Goal: Book appointment/travel/reservation

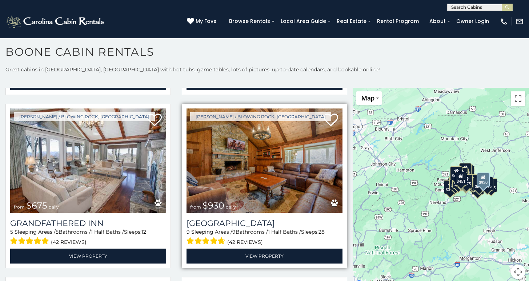
scroll to position [520, 0]
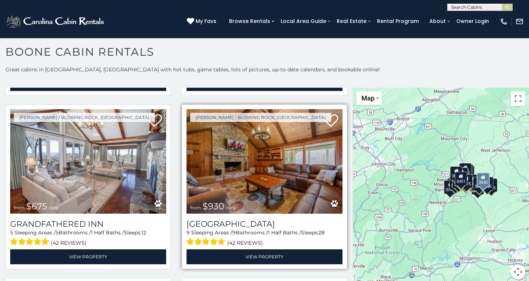
click at [259, 163] on img at bounding box center [265, 161] width 156 height 104
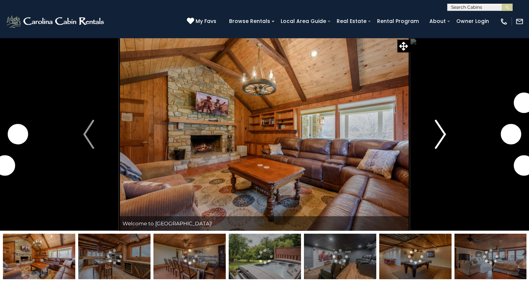
scroll to position [0, 0]
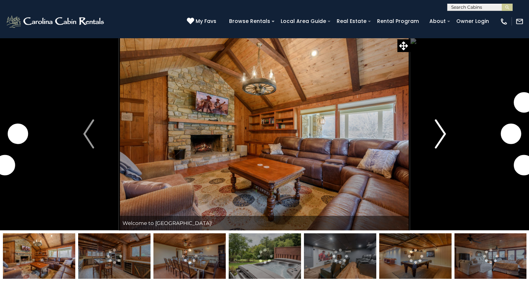
click at [440, 133] on img "Next" at bounding box center [440, 133] width 11 height 29
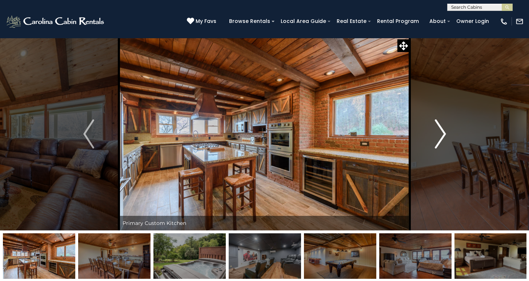
click at [440, 134] on img "Next" at bounding box center [440, 133] width 11 height 29
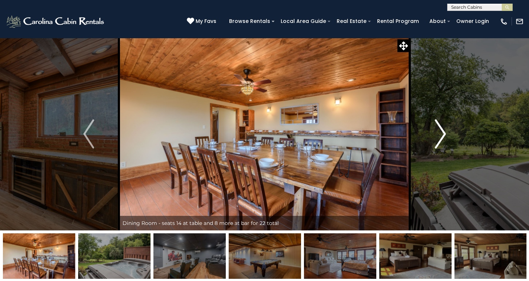
click at [440, 134] on img "Next" at bounding box center [440, 133] width 11 height 29
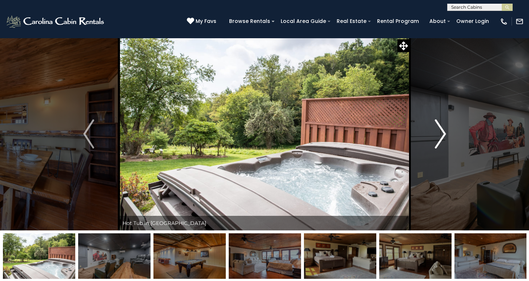
click at [441, 133] on img "Next" at bounding box center [440, 133] width 11 height 29
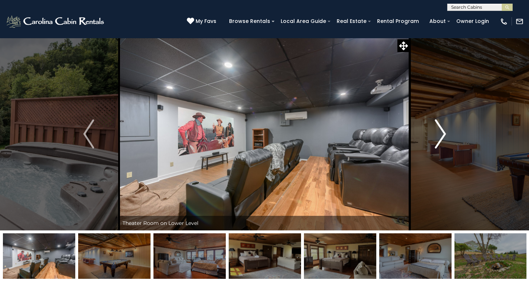
click at [445, 132] on img "Next" at bounding box center [440, 133] width 11 height 29
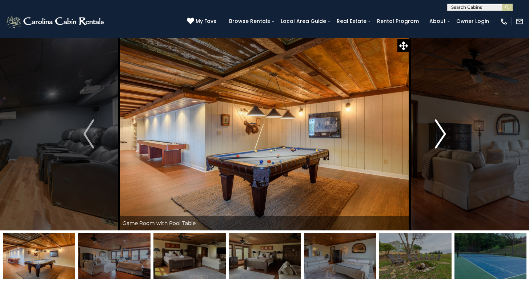
click at [445, 131] on img "Next" at bounding box center [440, 133] width 11 height 29
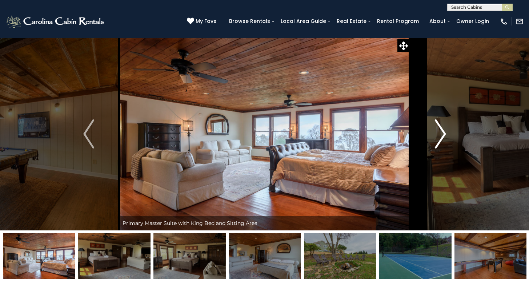
click at [444, 130] on img "Next" at bounding box center [440, 133] width 11 height 29
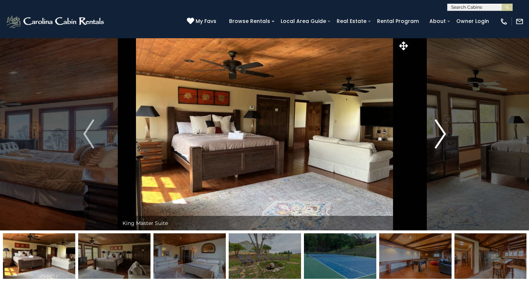
click at [444, 130] on img "Next" at bounding box center [440, 133] width 11 height 29
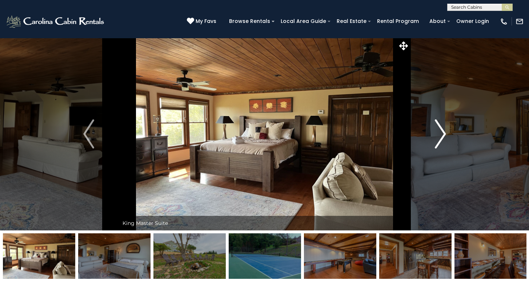
click at [443, 129] on img "Next" at bounding box center [440, 133] width 11 height 29
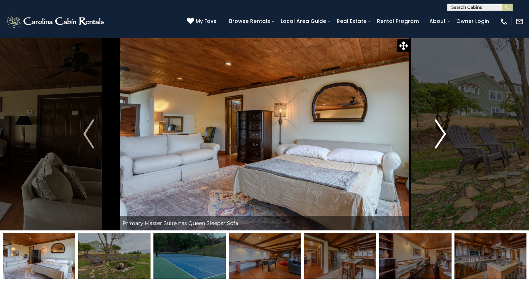
click at [443, 129] on img "Next" at bounding box center [440, 133] width 11 height 29
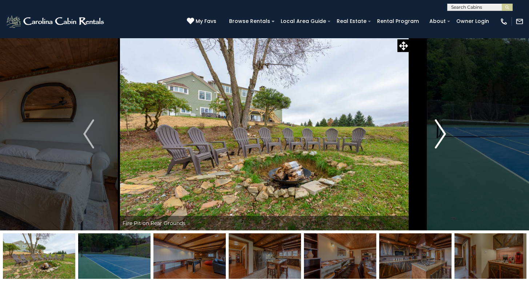
click at [441, 140] on img "Next" at bounding box center [440, 133] width 11 height 29
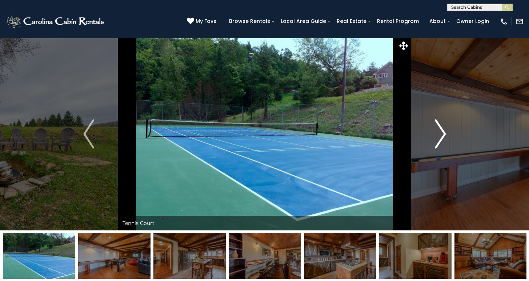
click at [441, 134] on img "Next" at bounding box center [440, 133] width 11 height 29
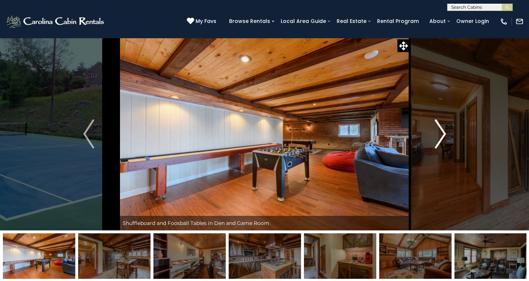
click at [443, 133] on img "Next" at bounding box center [440, 133] width 11 height 29
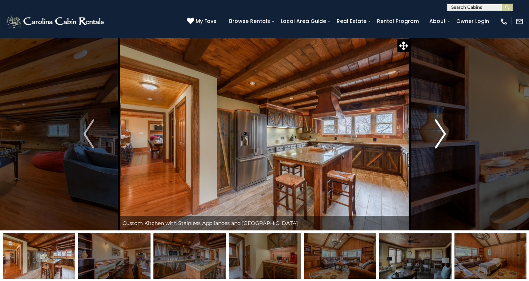
click at [442, 132] on img "Next" at bounding box center [440, 133] width 11 height 29
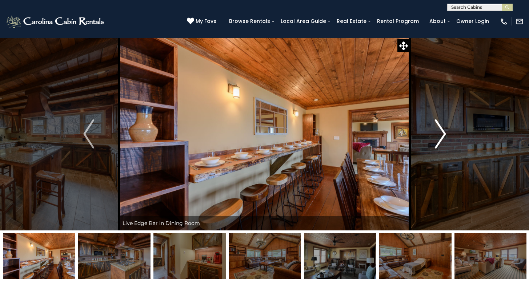
click at [443, 131] on img "Next" at bounding box center [440, 133] width 11 height 29
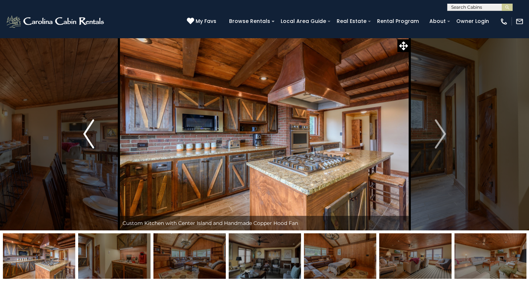
click at [77, 133] on button "Previous" at bounding box center [88, 133] width 61 height 193
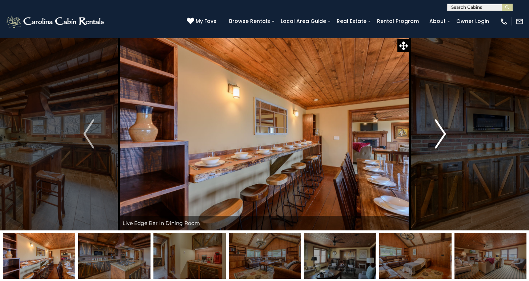
click at [440, 136] on img "Next" at bounding box center [440, 133] width 11 height 29
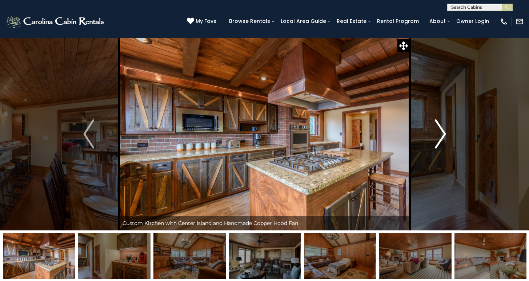
click at [442, 135] on img "Next" at bounding box center [440, 133] width 11 height 29
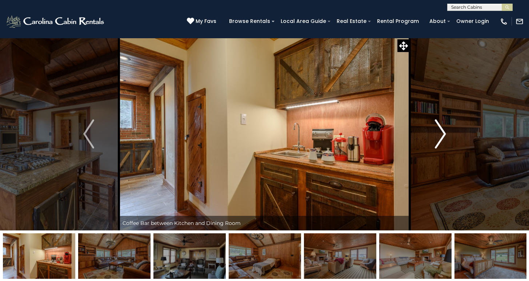
click at [442, 135] on img "Next" at bounding box center [440, 133] width 11 height 29
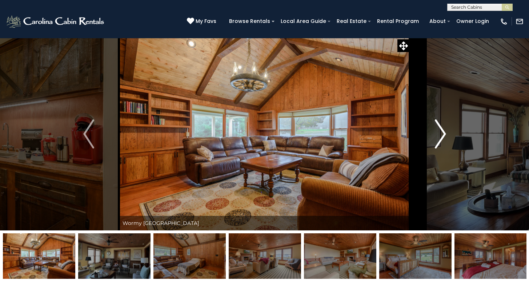
click at [442, 135] on img "Next" at bounding box center [440, 133] width 11 height 29
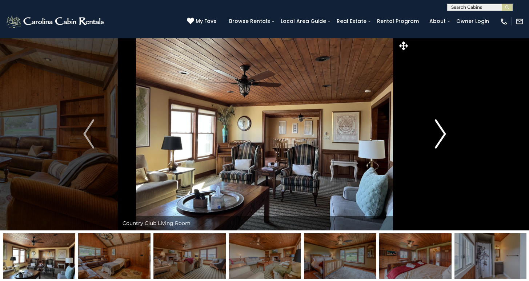
click at [442, 135] on img "Next" at bounding box center [440, 133] width 11 height 29
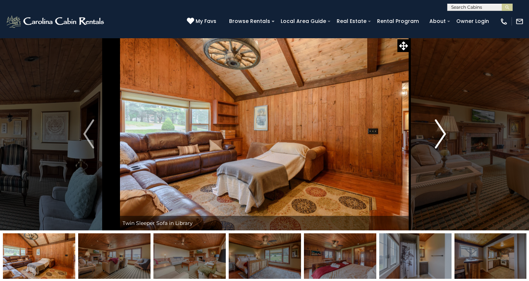
click at [442, 135] on img "Next" at bounding box center [440, 133] width 11 height 29
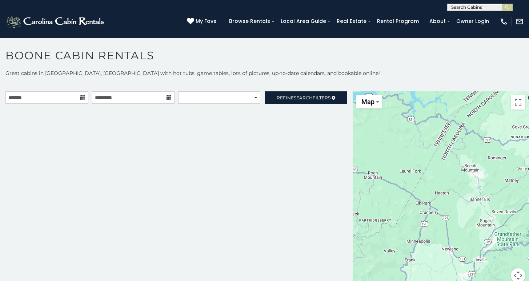
scroll to position [3, 0]
